Goal: Information Seeking & Learning: Learn about a topic

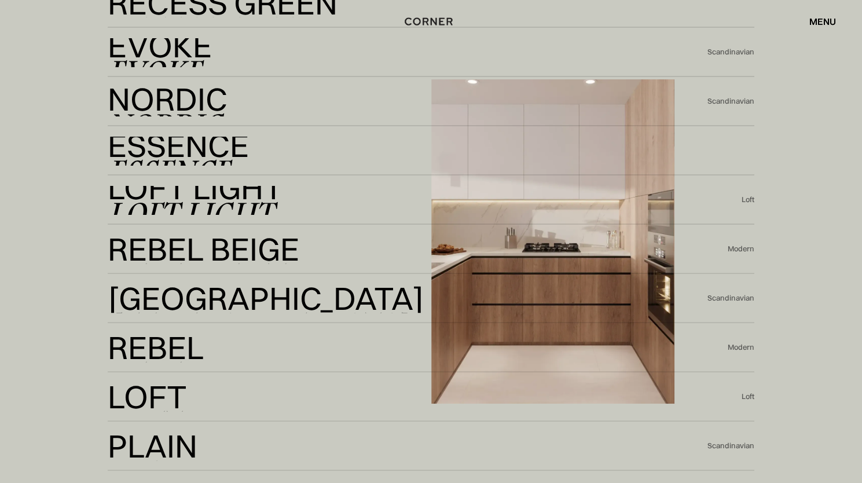
scroll to position [2663, 0]
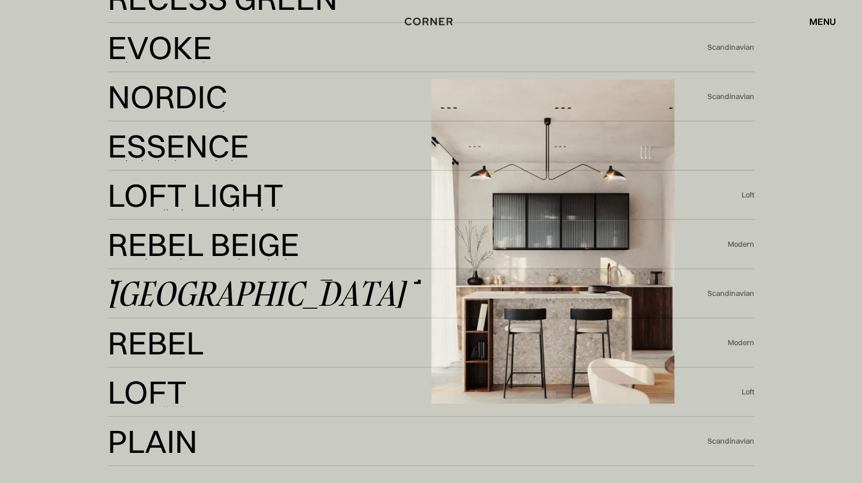
click at [188, 293] on div "[GEOGRAPHIC_DATA]" at bounding box center [256, 294] width 297 height 28
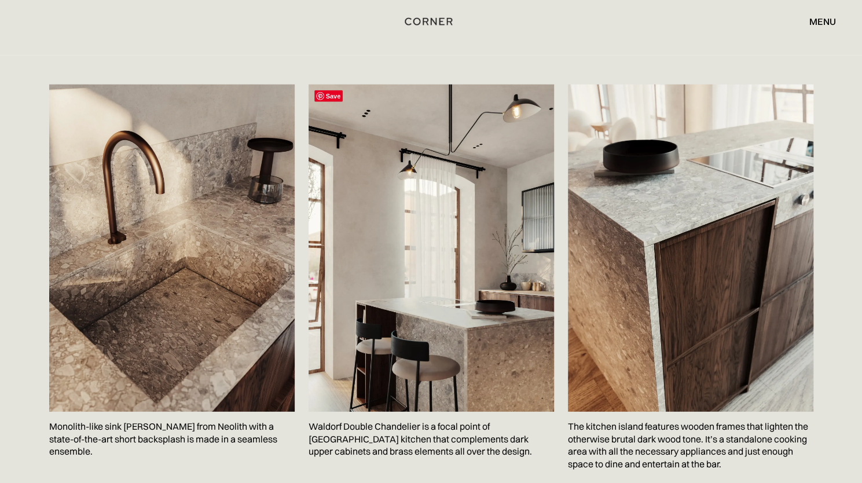
scroll to position [1794, 0]
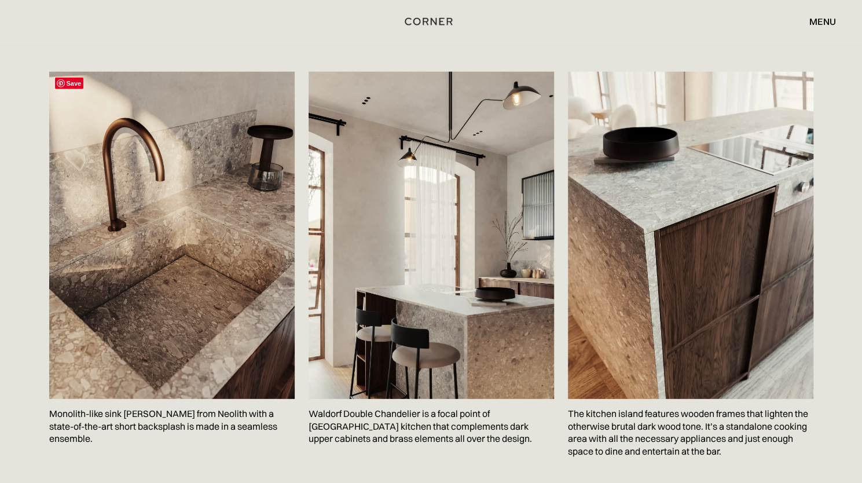
click at [156, 226] on img at bounding box center [171, 235] width 245 height 327
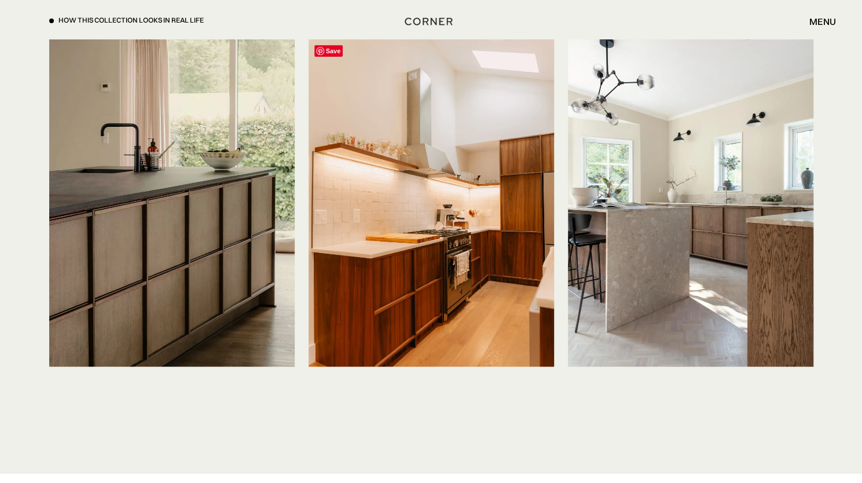
scroll to position [2836, 0]
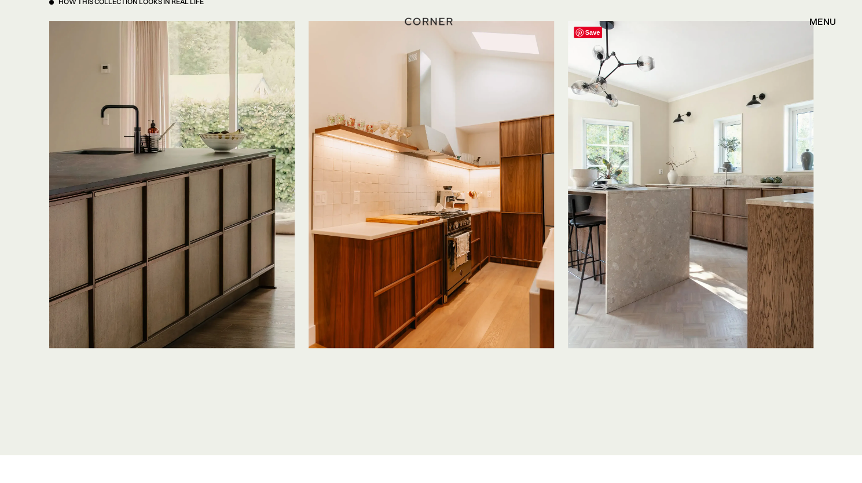
click at [708, 221] on img at bounding box center [690, 184] width 245 height 327
click at [680, 221] on img at bounding box center [690, 184] width 245 height 327
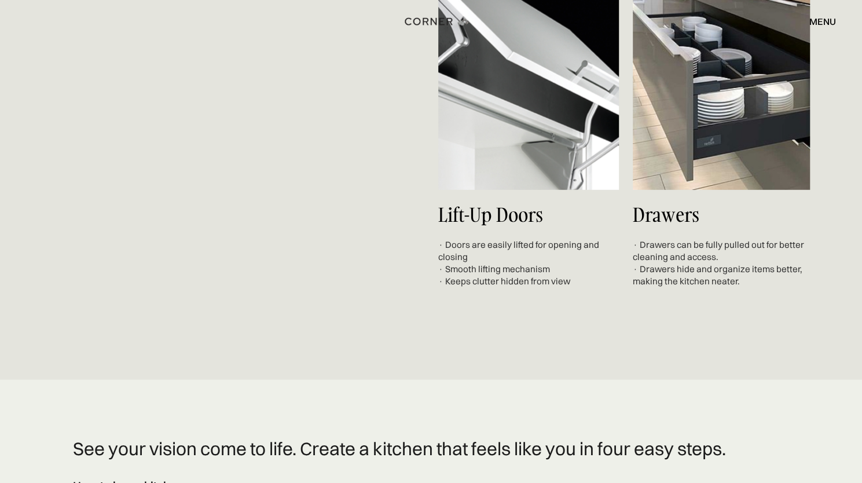
scroll to position [4457, 0]
